Goal: Task Accomplishment & Management: Manage account settings

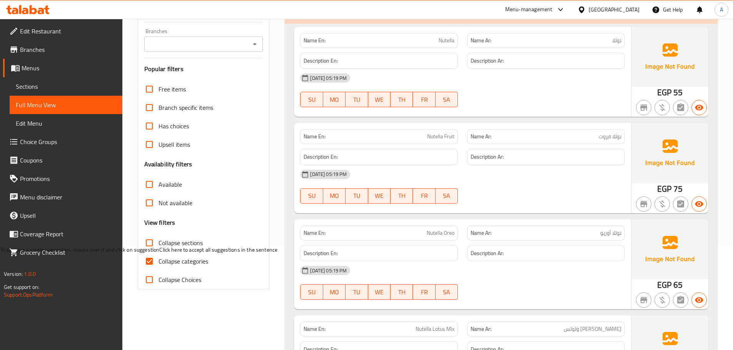
scroll to position [115, 0]
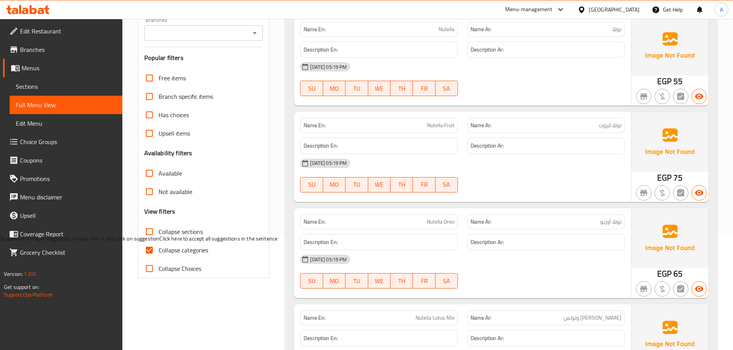
click at [149, 247] on input "Collapse categories" at bounding box center [149, 250] width 18 height 18
checkbox input "false"
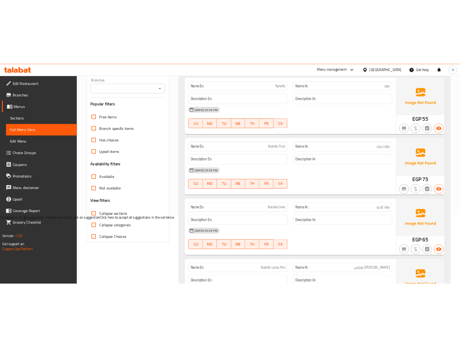
scroll to position [0, 0]
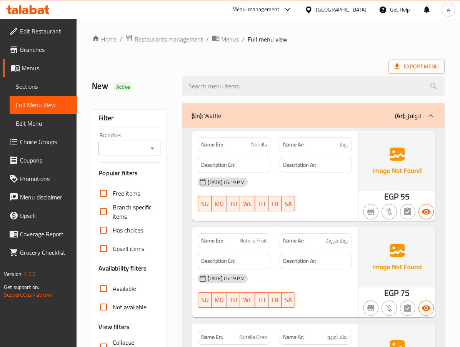
click at [318, 65] on div "Export Menu" at bounding box center [268, 67] width 353 height 14
click at [337, 192] on div "12-10-2025 05:19 PM SU MO TU WE TH FR SA" at bounding box center [274, 194] width 163 height 43
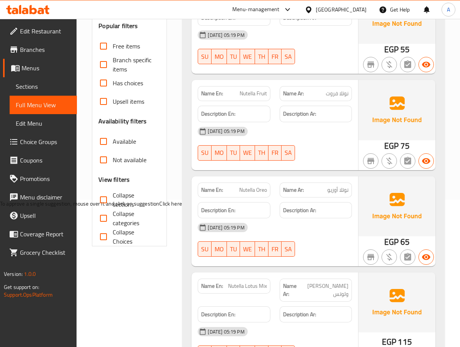
scroll to position [154, 0]
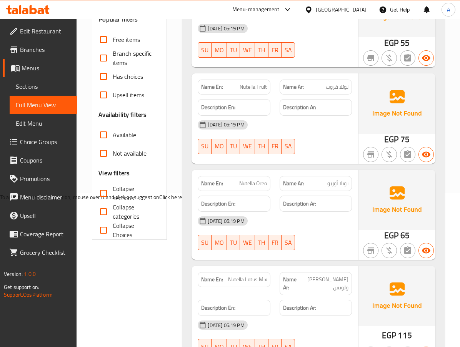
click at [334, 185] on span "نوتلا أوريو" at bounding box center [337, 184] width 21 height 8
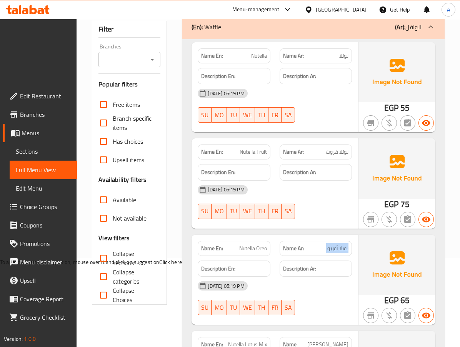
click at [334, 245] on span "نوتلا أوريو" at bounding box center [337, 249] width 21 height 8
click at [350, 261] on div "Description Ar:" at bounding box center [316, 269] width 72 height 17
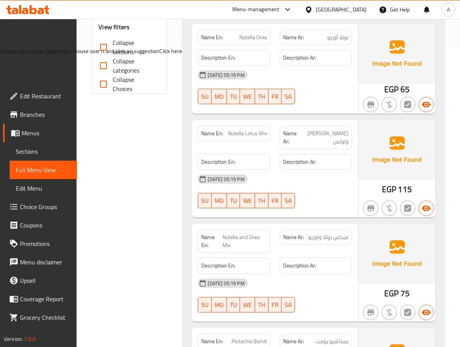
scroll to position [385, 0]
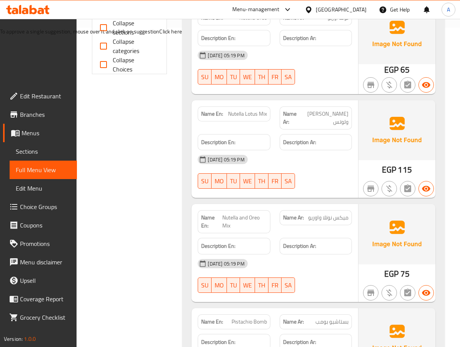
click at [347, 255] on div "12-10-2025 05:19 PM SU MO TU WE TH FR SA" at bounding box center [274, 276] width 163 height 43
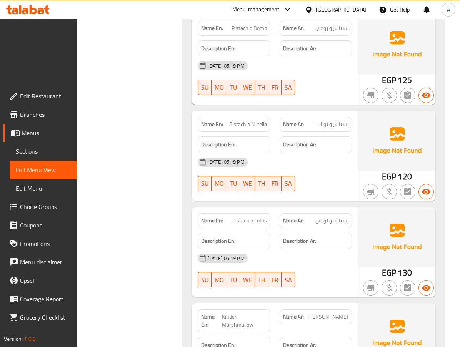
scroll to position [692, 0]
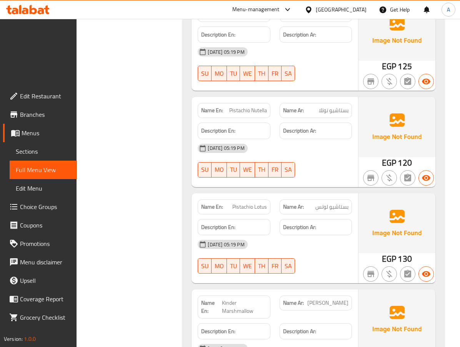
click at [349, 116] on div "Name En: Nutella Name Ar: نوتلا Description En: Description Ar: 12-10-2025 05:1…" at bounding box center [313, 149] width 262 height 1296
click at [185, 255] on div "Name En: Nutella Name Ar: نوتلا Description En: Description Ar: 12-10-2025 05:1…" at bounding box center [313, 149] width 262 height 1296
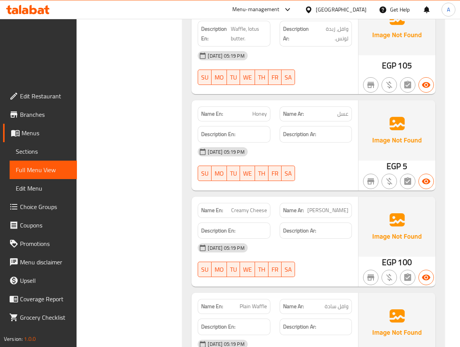
scroll to position [1077, 0]
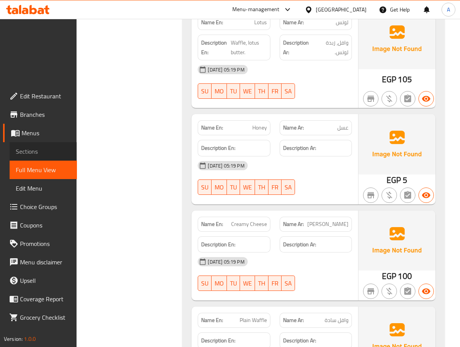
click at [42, 147] on span "Sections" at bounding box center [43, 151] width 55 height 9
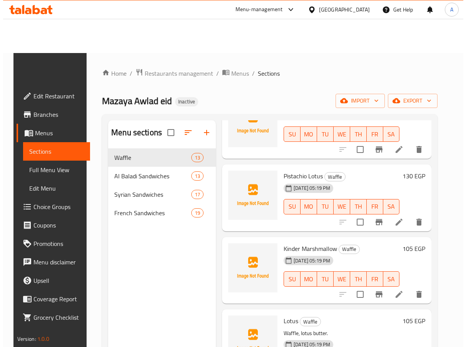
scroll to position [643, 0]
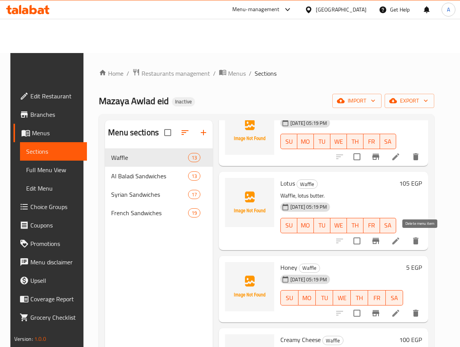
click at [420, 309] on icon "delete" at bounding box center [415, 313] width 9 height 9
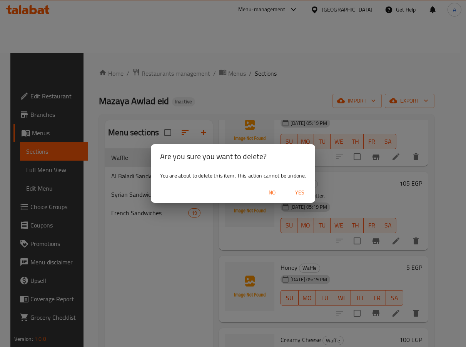
click at [299, 195] on span "Yes" at bounding box center [299, 193] width 18 height 10
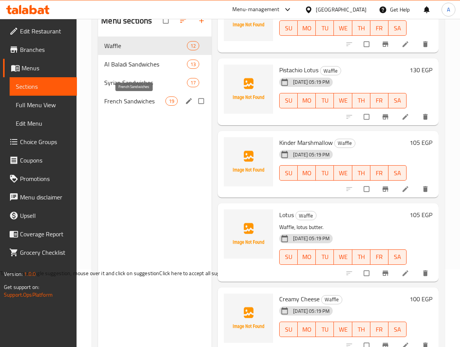
scroll to position [69, 0]
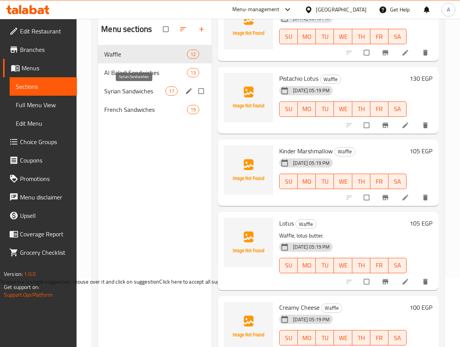
click at [147, 91] on span "Syrian Sandwiches" at bounding box center [134, 91] width 61 height 9
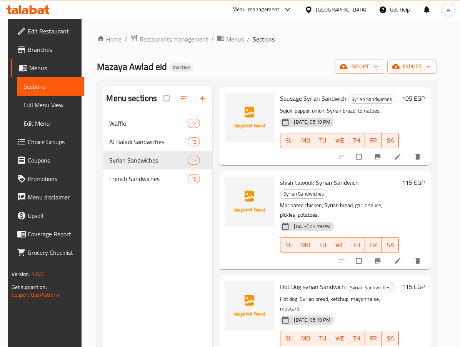
click at [38, 105] on span "Full Menu View" at bounding box center [50, 104] width 55 height 9
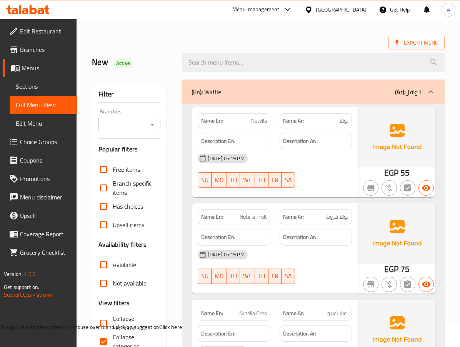
scroll to position [77, 0]
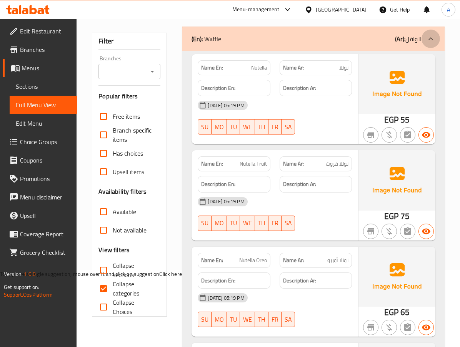
click at [436, 40] on div at bounding box center [430, 39] width 18 height 18
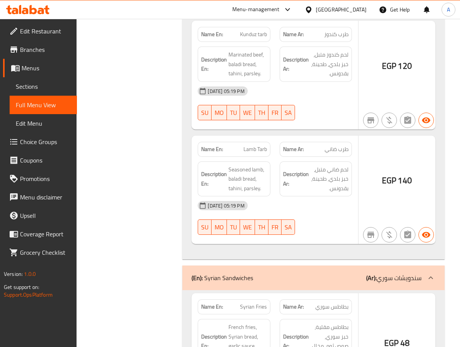
scroll to position [1500, 0]
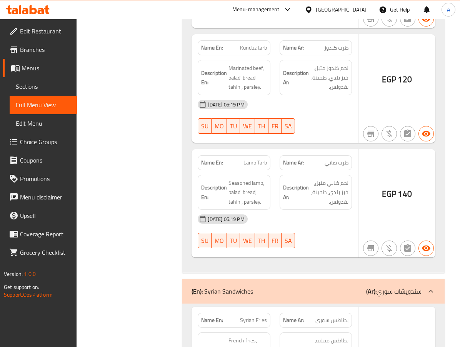
click at [255, 52] on span "Kunduz tarb" at bounding box center [253, 48] width 27 height 8
click at [258, 52] on span "Kunduz tarb" at bounding box center [253, 48] width 27 height 8
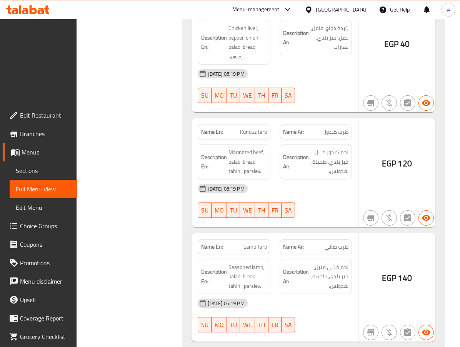
click at [237, 128] on p "Name En: Kunduz tarb" at bounding box center [233, 132] width 65 height 8
click at [337, 128] on span "طرب كندوز" at bounding box center [336, 132] width 24 height 8
click at [247, 128] on span "Kunduz tarb" at bounding box center [253, 132] width 27 height 8
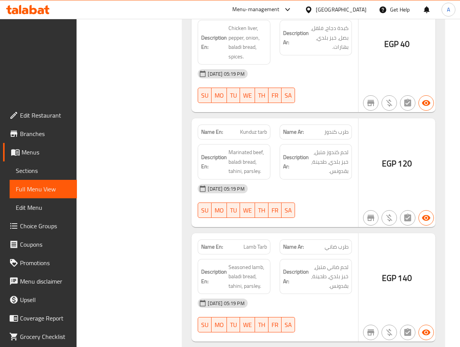
click at [247, 128] on span "Kunduz tarb" at bounding box center [253, 132] width 27 height 8
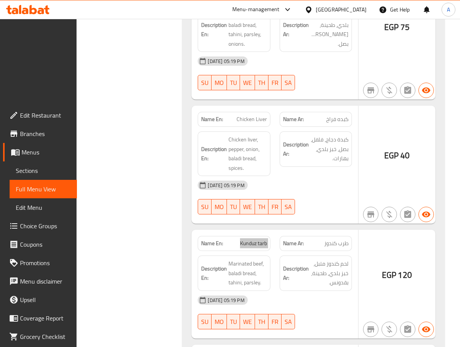
scroll to position [1384, 0]
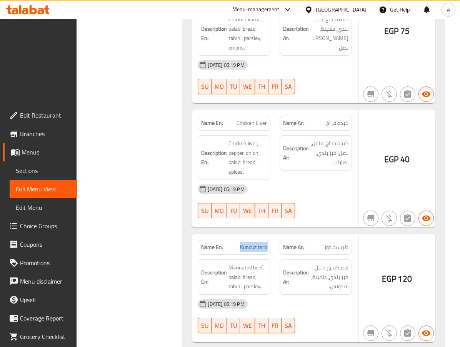
click at [250, 243] on span "Kunduz tarb" at bounding box center [253, 247] width 27 height 8
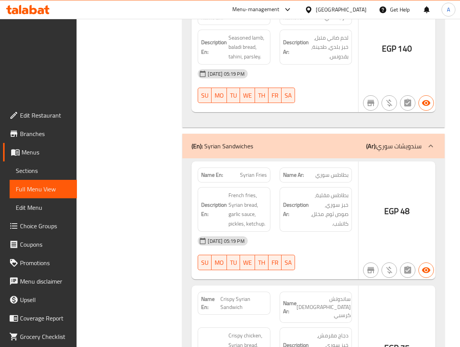
scroll to position [1730, 0]
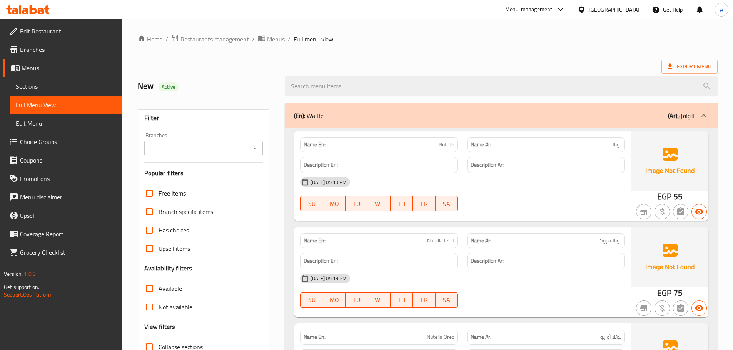
click at [35, 87] on span "Sections" at bounding box center [66, 86] width 100 height 9
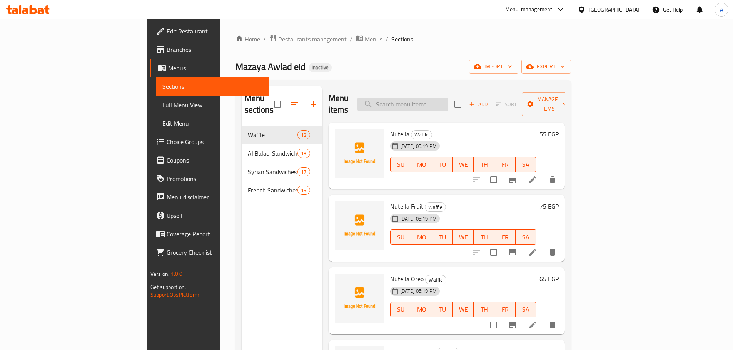
click at [448, 101] on input "search" at bounding box center [402, 104] width 91 height 13
paste input "Kunduz tarb"
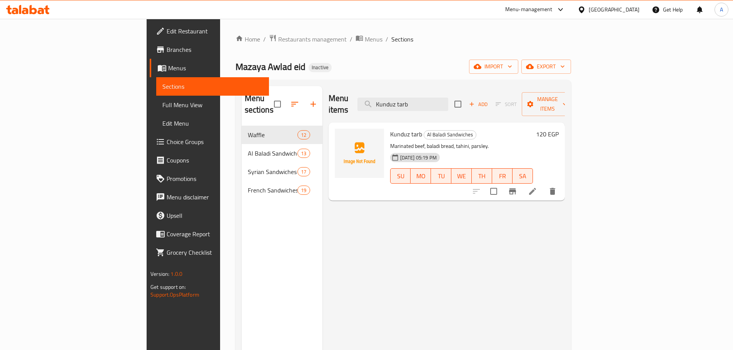
type input "Kunduz tarb"
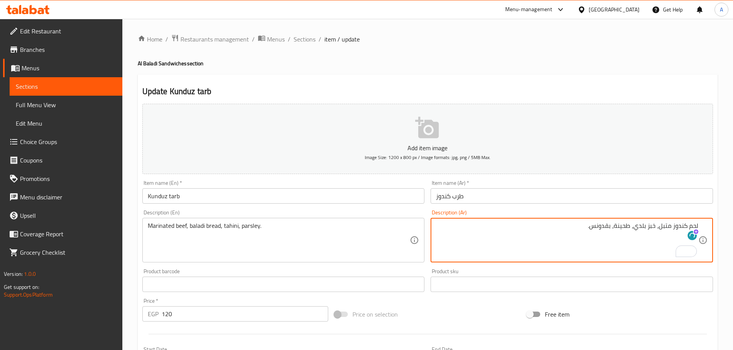
click at [689, 225] on textarea "لحم كندوز متبل، خبز بلدي، طحينة، بقدونس." at bounding box center [567, 240] width 262 height 37
type textarea "لحم بقري كندوز متبل، خبز بلدي، طحينة، بقدونس."
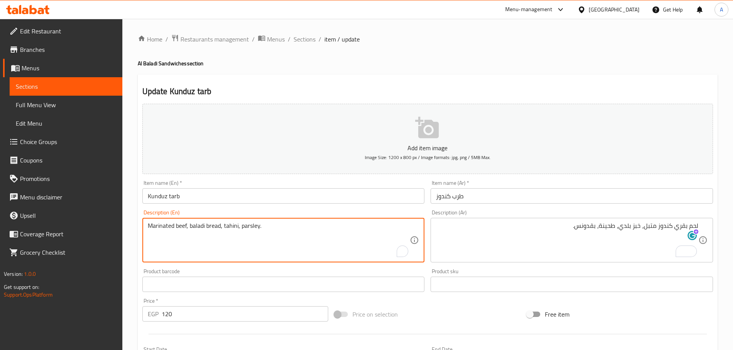
paste textarea "Kunduz"
click at [174, 227] on textarea "MarinatedKunduz beef, baladi bread, tahini, parsley." at bounding box center [279, 240] width 262 height 37
click at [177, 227] on textarea "Marinated Kunduz beef, baladi bread, tahini, parsley." at bounding box center [279, 240] width 262 height 37
type textarea "Marinated kunduz beef, baladi bread, tahini, parsley."
click at [228, 195] on input "Kunduz tarb" at bounding box center [283, 195] width 282 height 15
